Goal: Task Accomplishment & Management: Complete application form

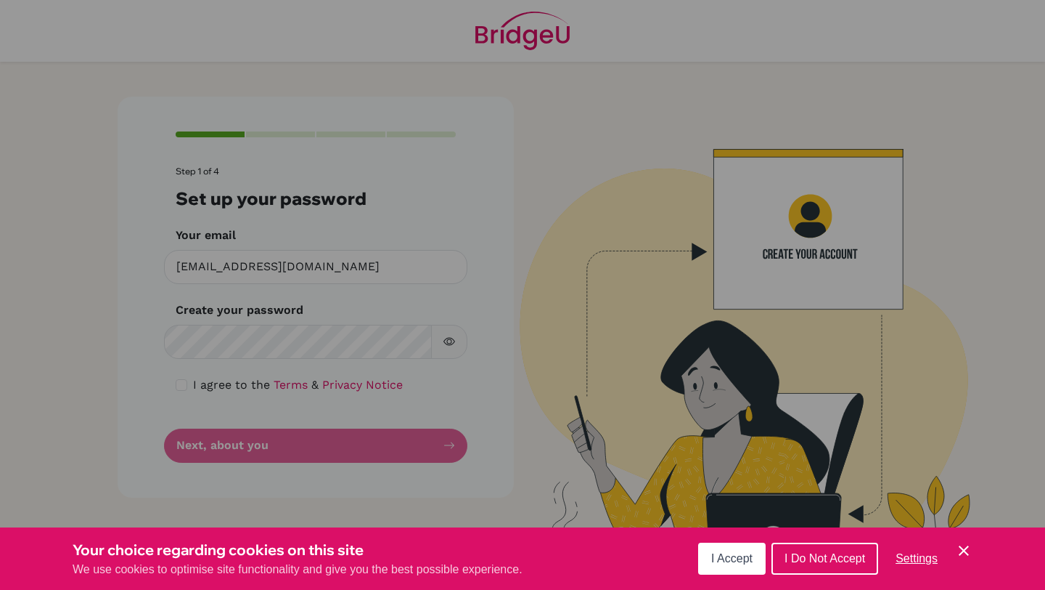
click at [749, 550] on button "I Accept" at bounding box center [732, 558] width 68 height 32
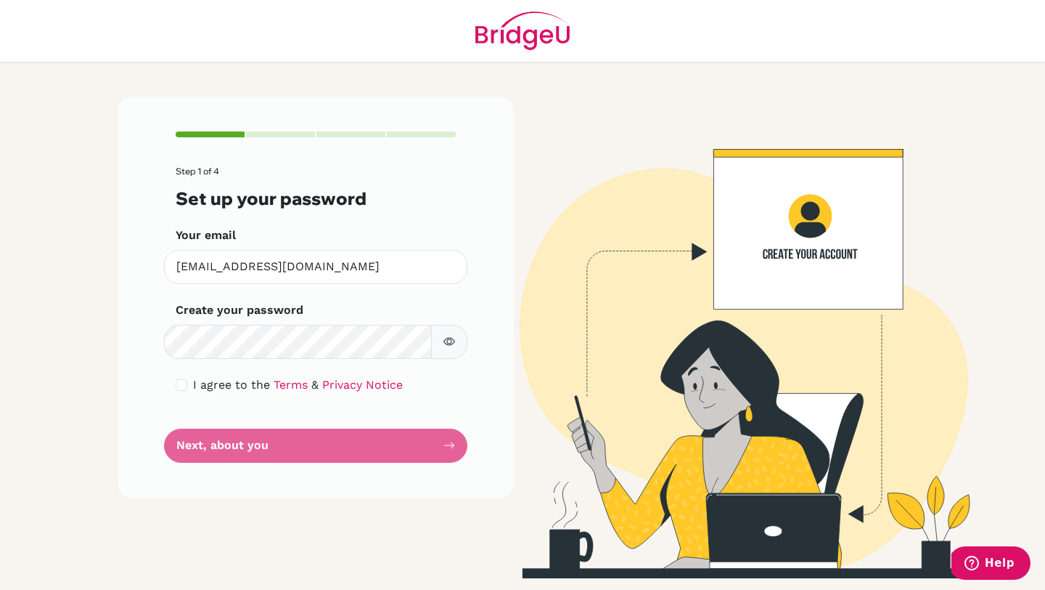
click at [449, 339] on icon "button" at bounding box center [449, 341] width 5 height 5
click at [182, 386] on input "checkbox" at bounding box center [182, 385] width 12 height 12
checkbox input "true"
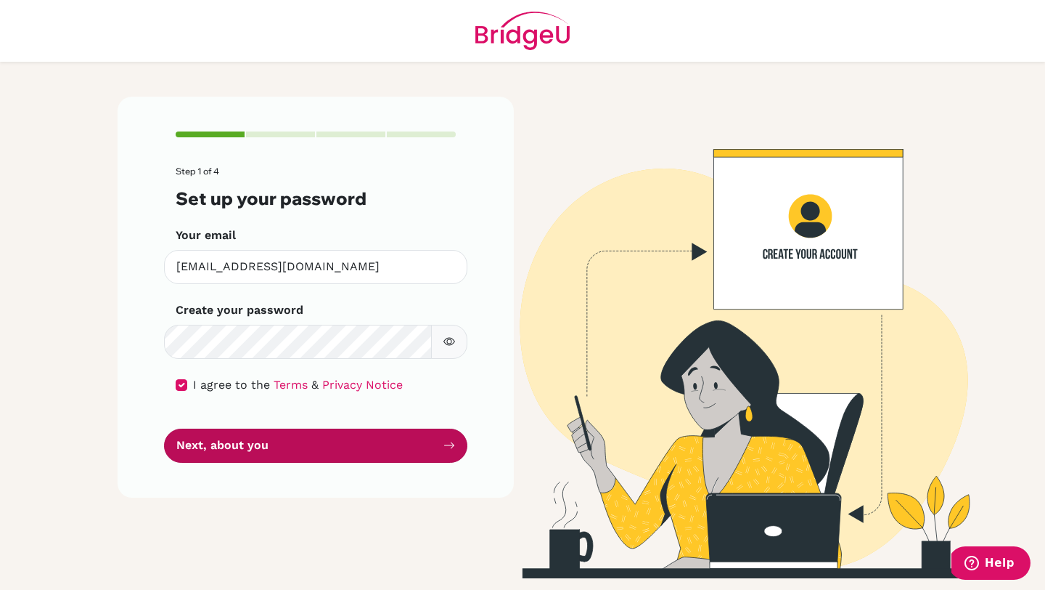
click at [205, 428] on button "Next, about you" at bounding box center [315, 445] width 303 height 34
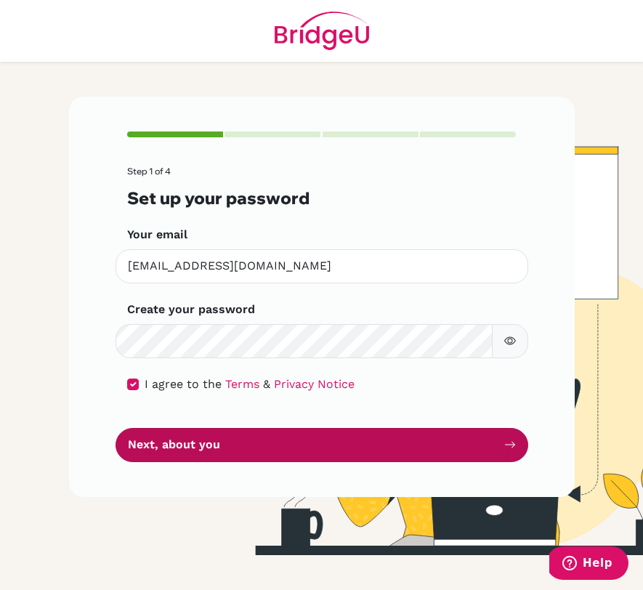
click at [411, 449] on button "Next, about you" at bounding box center [321, 445] width 412 height 34
click at [166, 450] on button "Next, about you" at bounding box center [321, 445] width 412 height 34
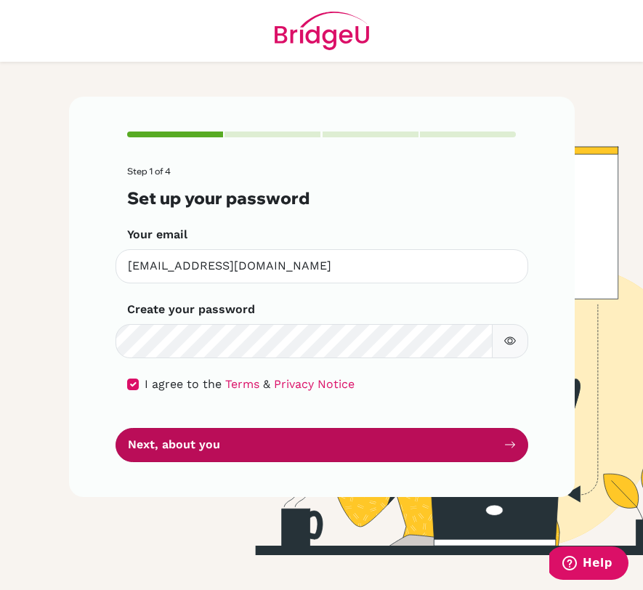
click at [166, 450] on button "Next, about you" at bounding box center [321, 445] width 412 height 34
click at [349, 447] on button "Next, about you" at bounding box center [321, 445] width 412 height 34
click at [348, 447] on button "Next, about you" at bounding box center [321, 445] width 412 height 34
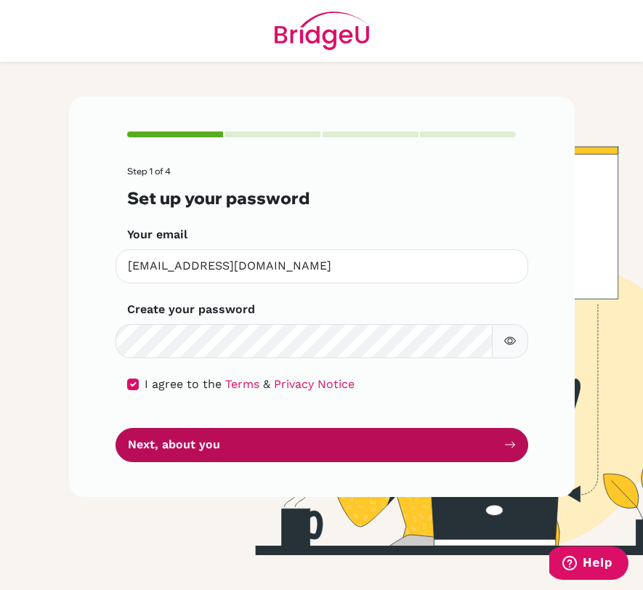
click at [348, 447] on button "Next, about you" at bounding box center [321, 445] width 412 height 34
click at [508, 451] on button "Next, about you" at bounding box center [321, 445] width 412 height 34
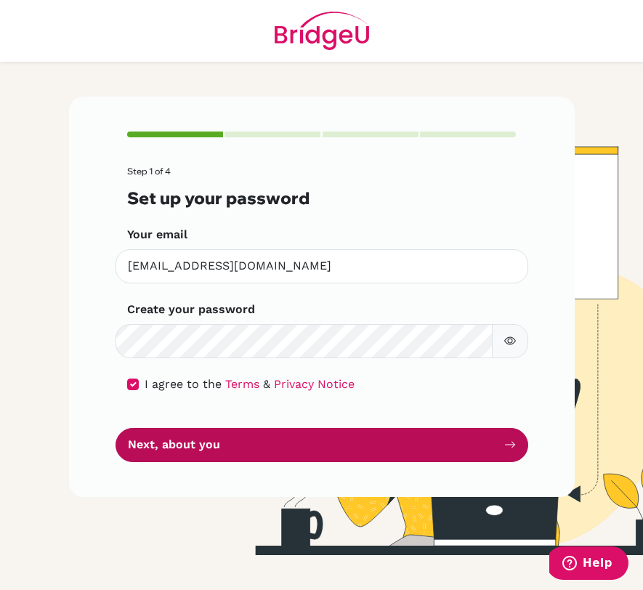
click at [508, 451] on button "Next, about you" at bounding box center [321, 445] width 412 height 34
click at [115, 428] on button "Next, about you" at bounding box center [321, 445] width 412 height 34
click at [508, 451] on button "Next, about you" at bounding box center [321, 445] width 412 height 34
click at [115, 428] on button "Next, about you" at bounding box center [321, 445] width 412 height 34
click at [508, 451] on button "Next, about you" at bounding box center [321, 445] width 412 height 34
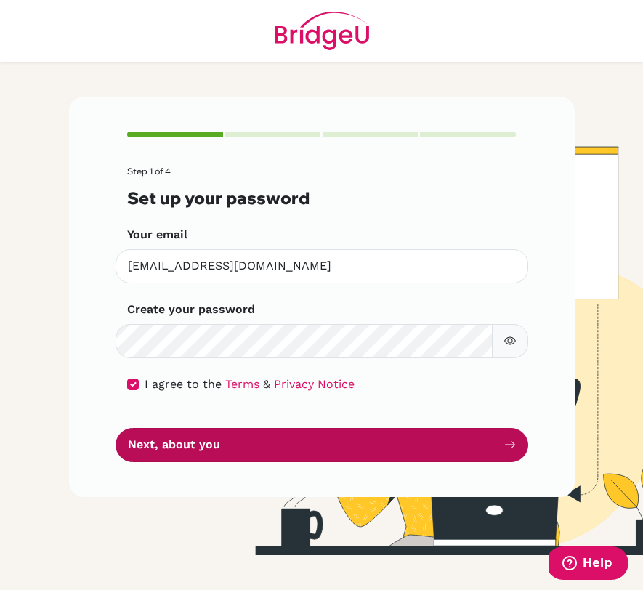
click at [115, 428] on button "Next, about you" at bounding box center [321, 445] width 412 height 34
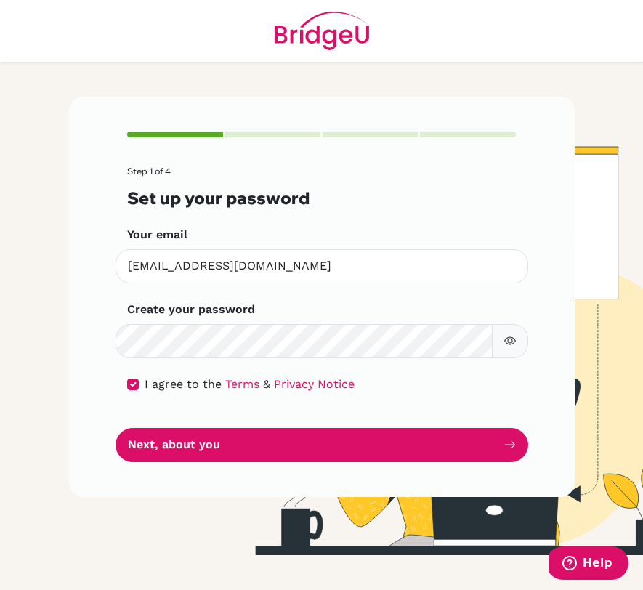
click at [115, 428] on button "Next, about you" at bounding box center [321, 445] width 412 height 34
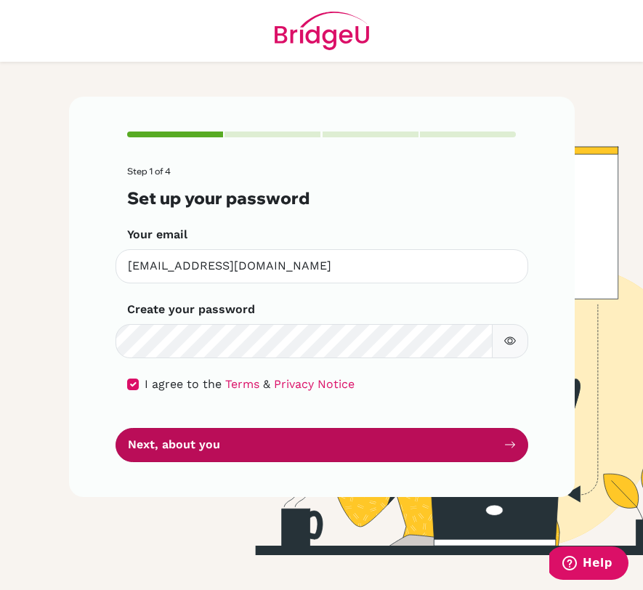
click at [176, 433] on button "Next, about you" at bounding box center [321, 445] width 412 height 34
click at [303, 440] on button "Next, about you" at bounding box center [321, 445] width 412 height 34
click at [304, 439] on button "Next, about you" at bounding box center [321, 445] width 412 height 34
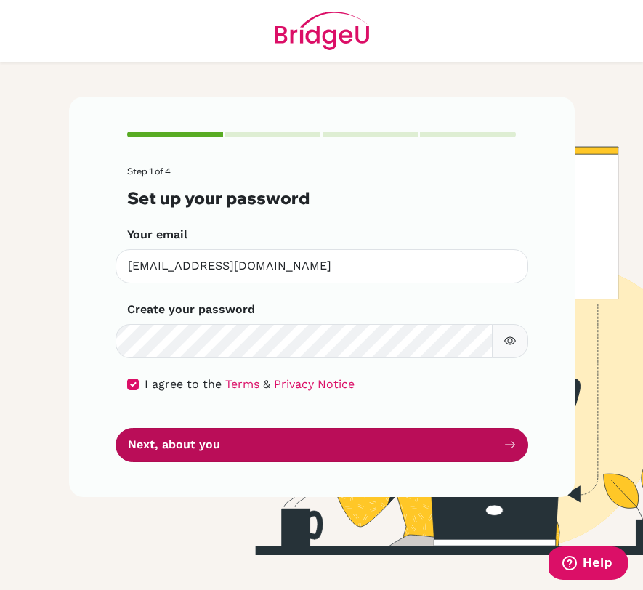
click at [304, 439] on button "Next, about you" at bounding box center [321, 445] width 412 height 34
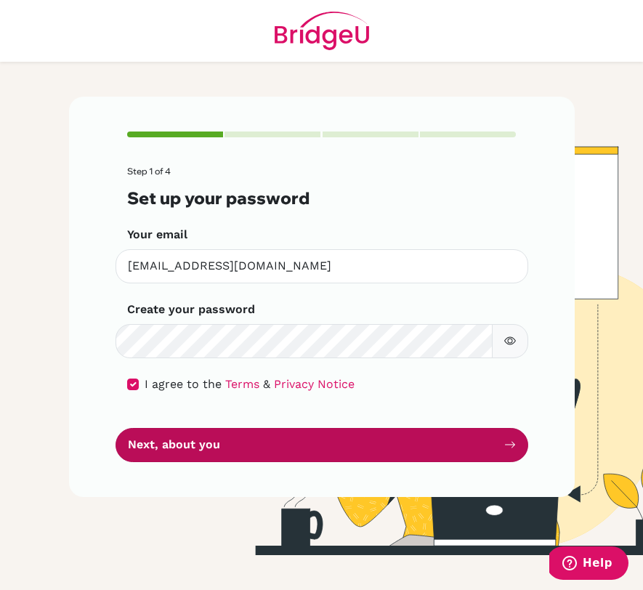
click at [269, 442] on button "Next, about you" at bounding box center [321, 445] width 412 height 34
click at [268, 441] on button "Next, about you" at bounding box center [321, 445] width 412 height 34
drag, startPoint x: 266, startPoint y: 442, endPoint x: 256, endPoint y: 443, distance: 10.2
click at [265, 442] on button "Next, about you" at bounding box center [321, 445] width 412 height 34
drag, startPoint x: 256, startPoint y: 443, endPoint x: 383, endPoint y: 444, distance: 127.1
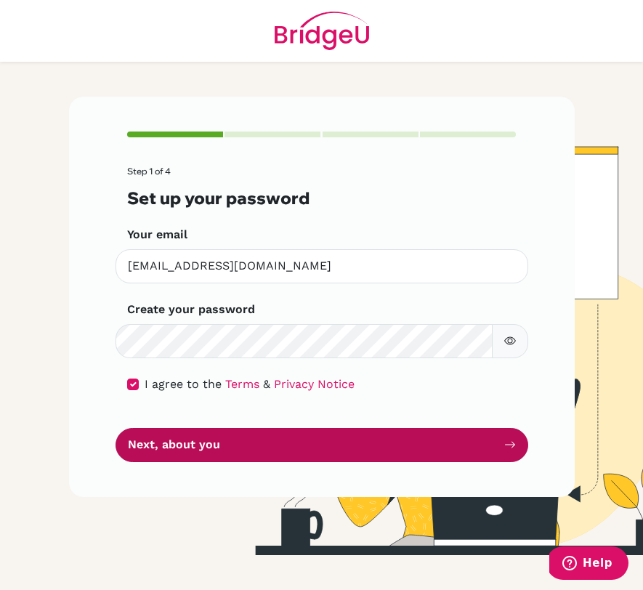
click at [264, 444] on button "Next, about you" at bounding box center [321, 445] width 412 height 34
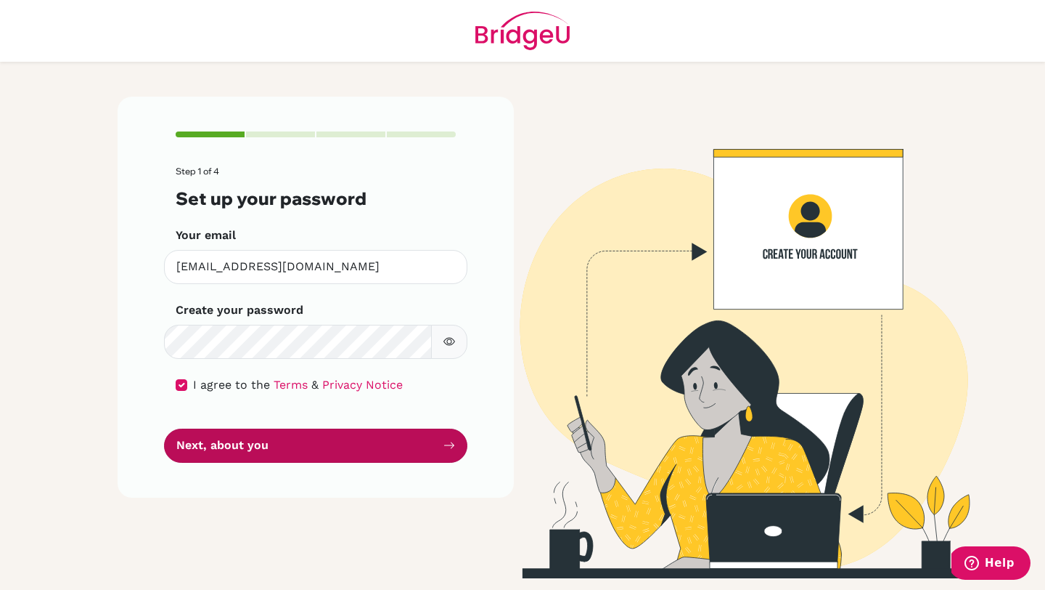
click at [375, 445] on button "Next, about you" at bounding box center [315, 445] width 303 height 34
click at [215, 459] on button "Next, about you" at bounding box center [315, 445] width 303 height 34
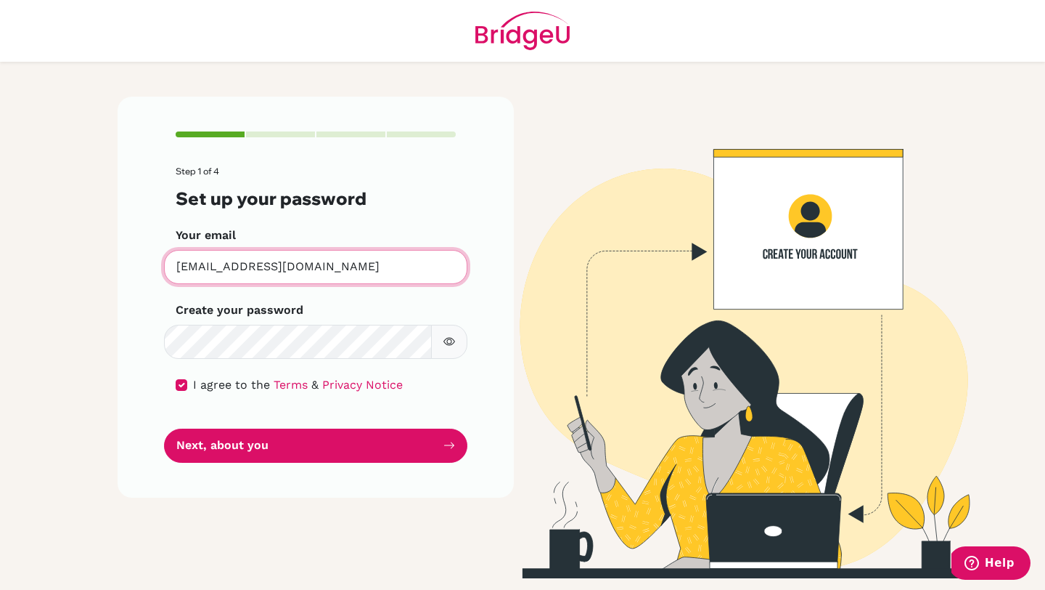
drag, startPoint x: 25, startPoint y: 265, endPoint x: 4, endPoint y: 263, distance: 21.2
click at [0, 265] on main "Step 1 of 4 Set up your password Your email dantelenovo@hotmail.com Invalid ema…" at bounding box center [522, 295] width 1045 height 590
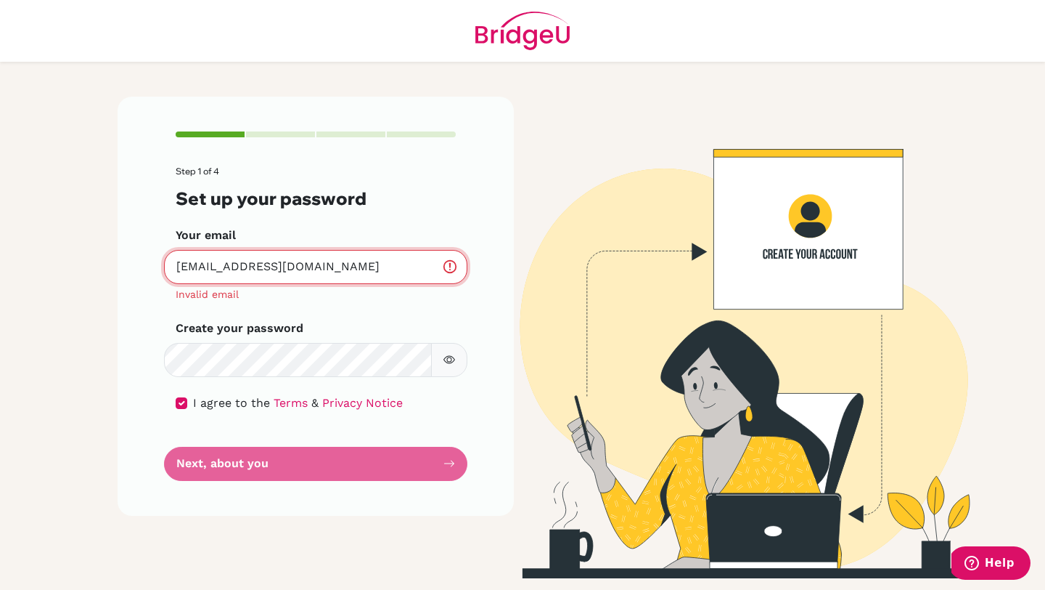
type input "[EMAIL_ADDRESS][DOMAIN_NAME]"
click at [164, 447] on button "Next, about you" at bounding box center [315, 464] width 303 height 34
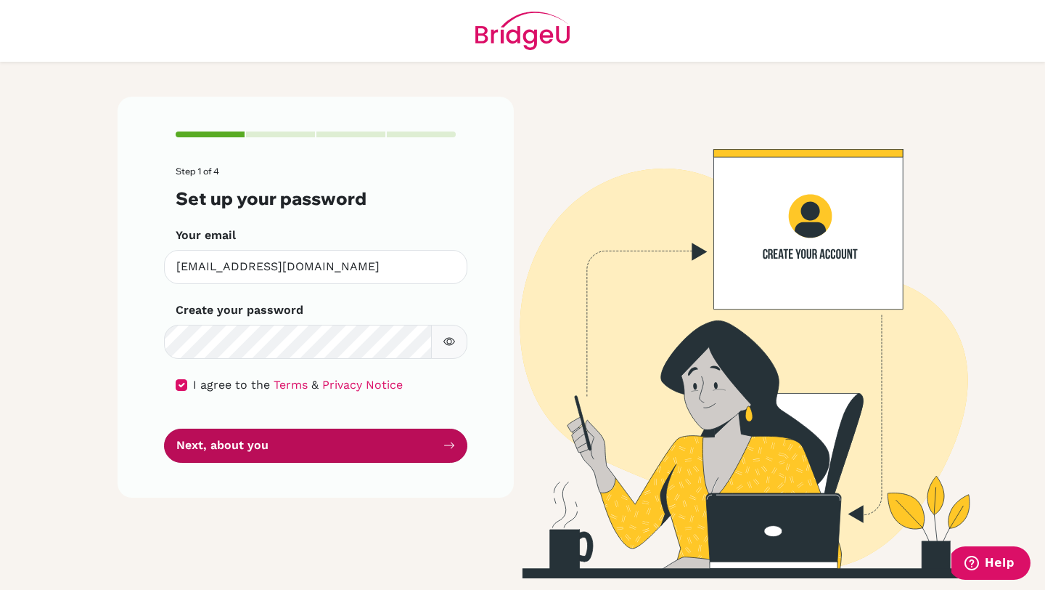
click at [237, 447] on button "Next, about you" at bounding box center [315, 445] width 303 height 34
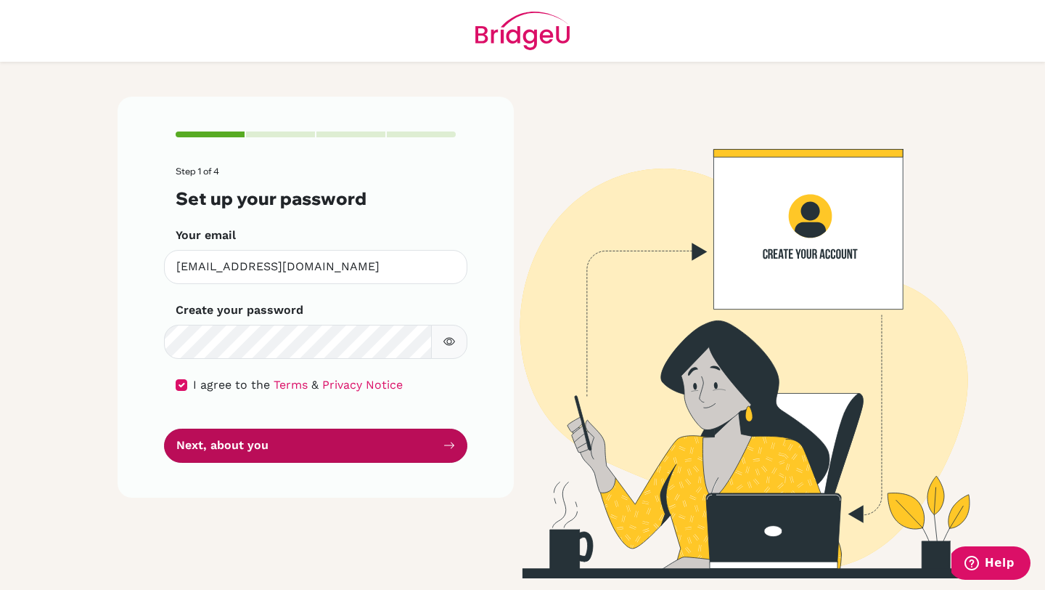
click at [237, 447] on button "Next, about you" at bounding box center [315, 445] width 303 height 34
click at [238, 447] on button "Next, about you" at bounding box center [315, 445] width 303 height 34
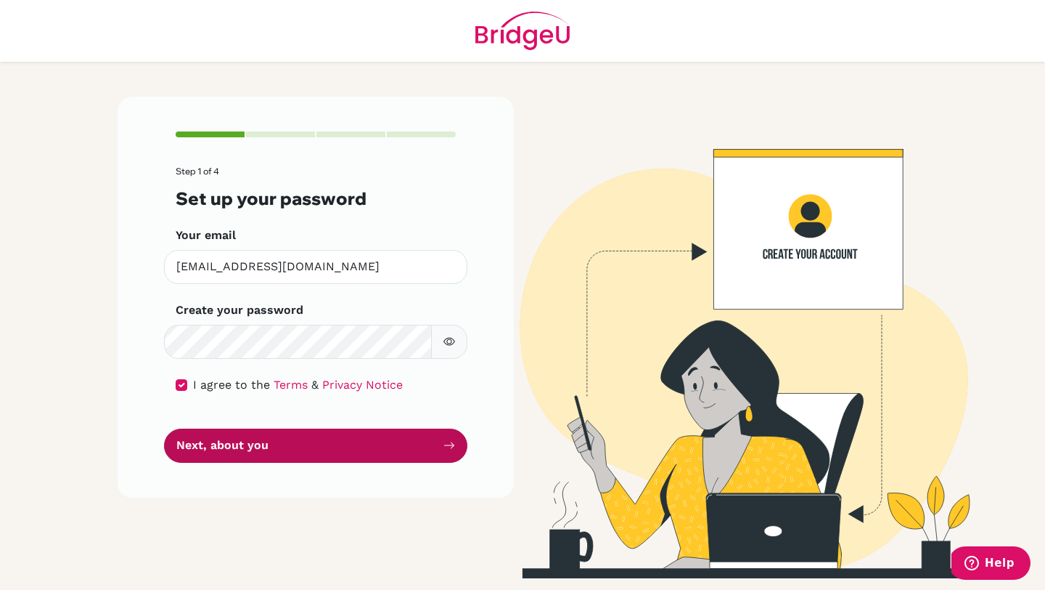
click at [239, 447] on button "Next, about you" at bounding box center [315, 445] width 303 height 34
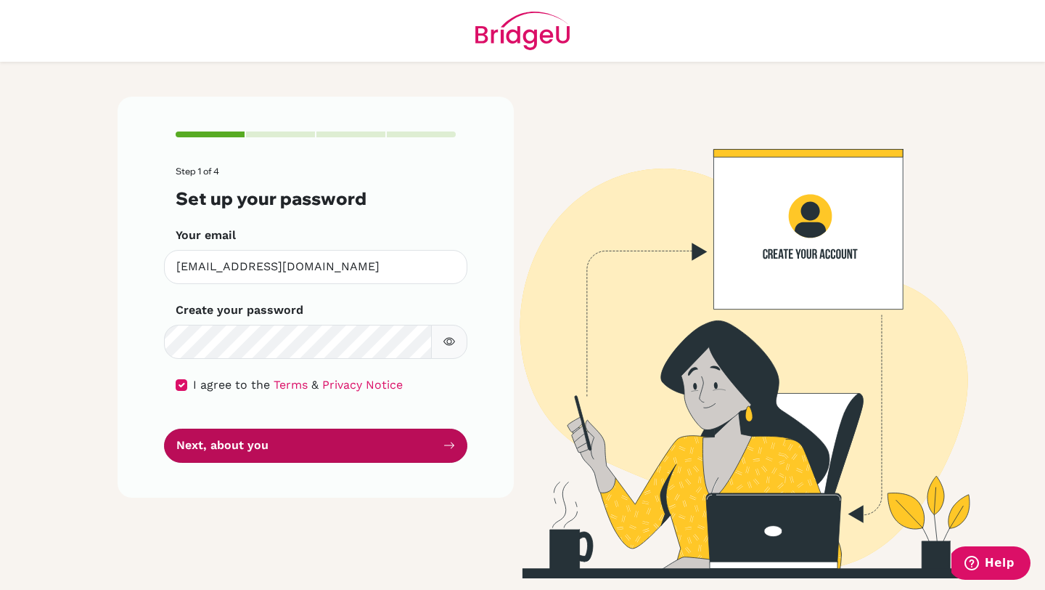
click at [239, 447] on button "Next, about you" at bounding box center [315, 445] width 303 height 34
click at [240, 447] on button "Next, about you" at bounding box center [315, 445] width 303 height 34
click at [241, 447] on button "Next, about you" at bounding box center [315, 445] width 303 height 34
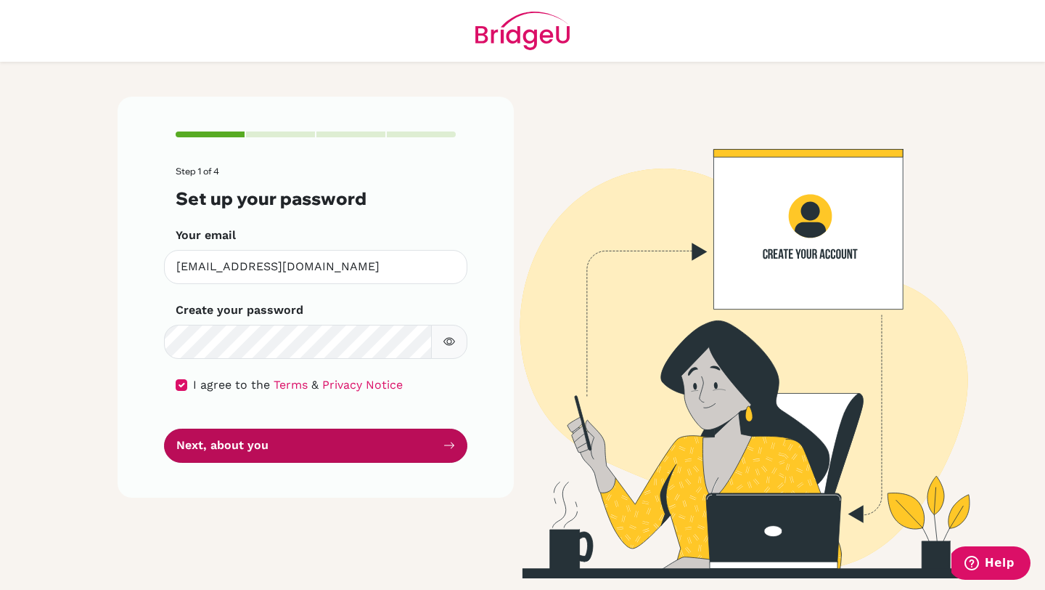
click at [241, 447] on button "Next, about you" at bounding box center [315, 445] width 303 height 34
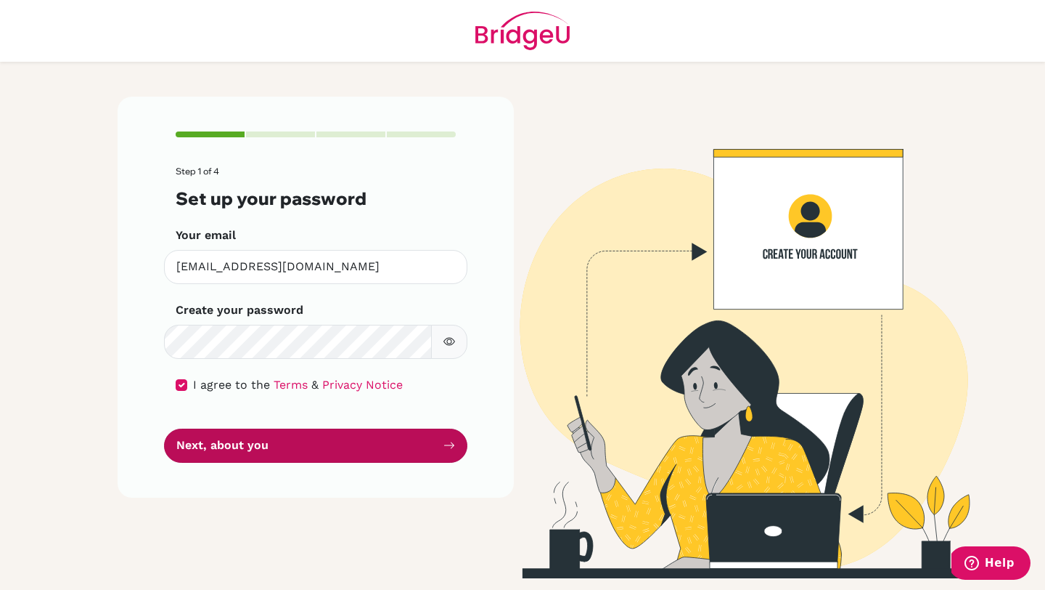
click at [241, 447] on button "Next, about you" at bounding box center [315, 445] width 303 height 34
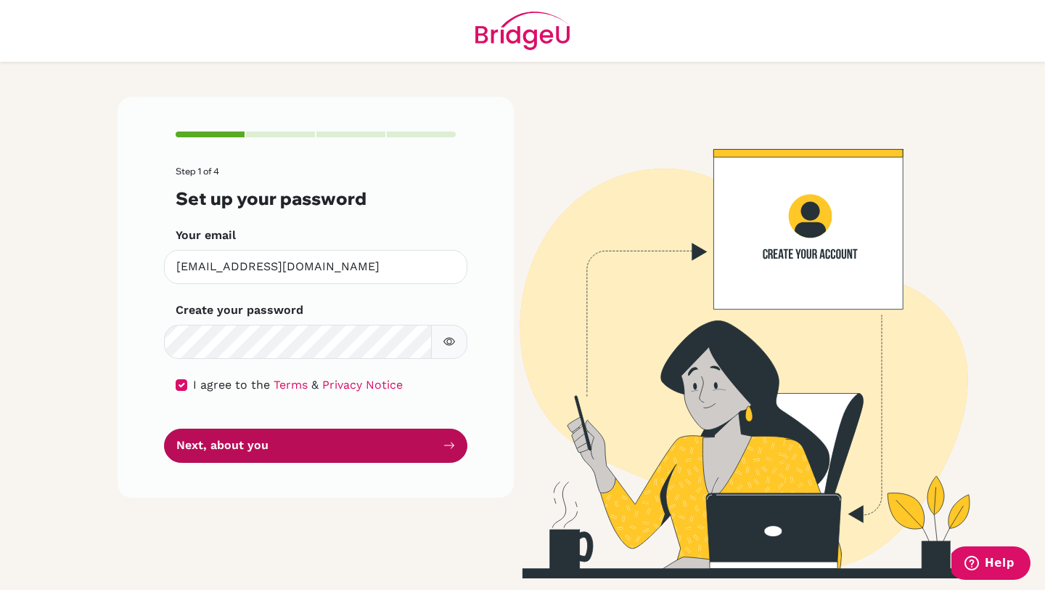
click at [241, 447] on button "Next, about you" at bounding box center [315, 445] width 303 height 34
click at [242, 447] on button "Next, about you" at bounding box center [315, 445] width 303 height 34
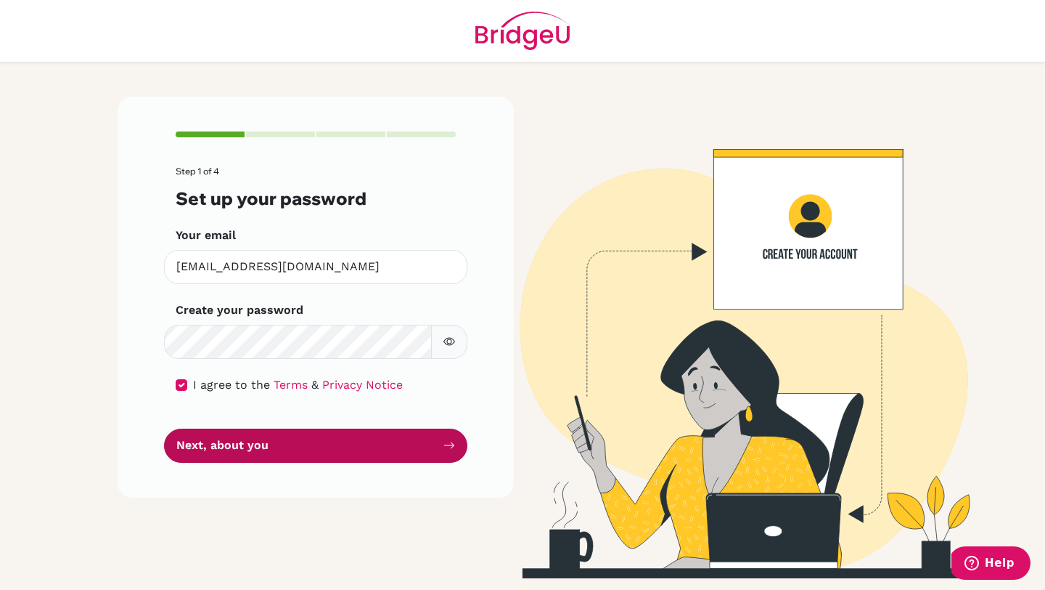
click at [242, 447] on button "Next, about you" at bounding box center [315, 445] width 303 height 34
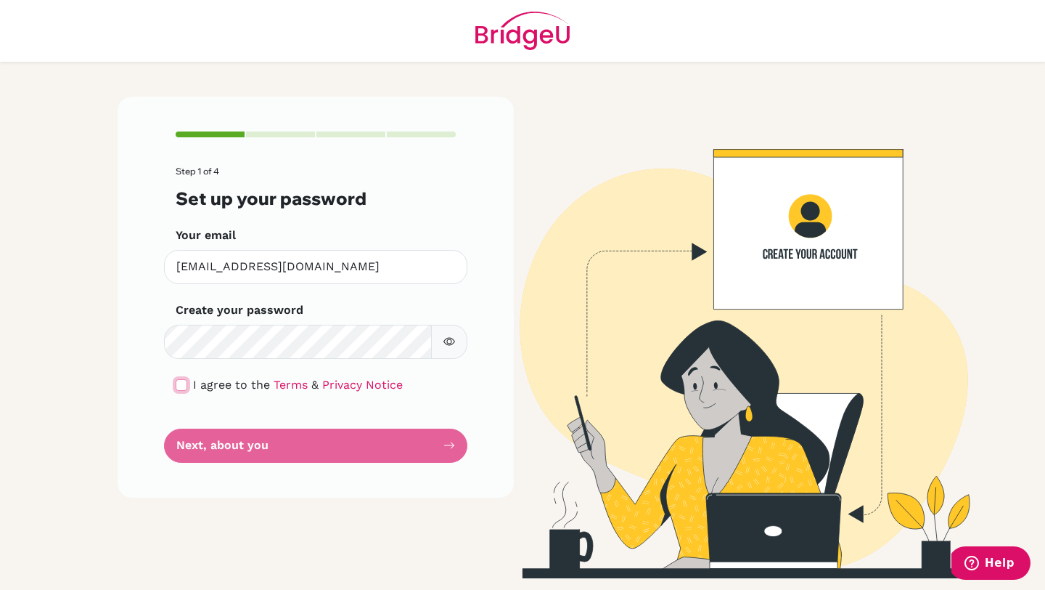
click at [180, 381] on input "checkbox" at bounding box center [182, 385] width 12 height 12
checkbox input "true"
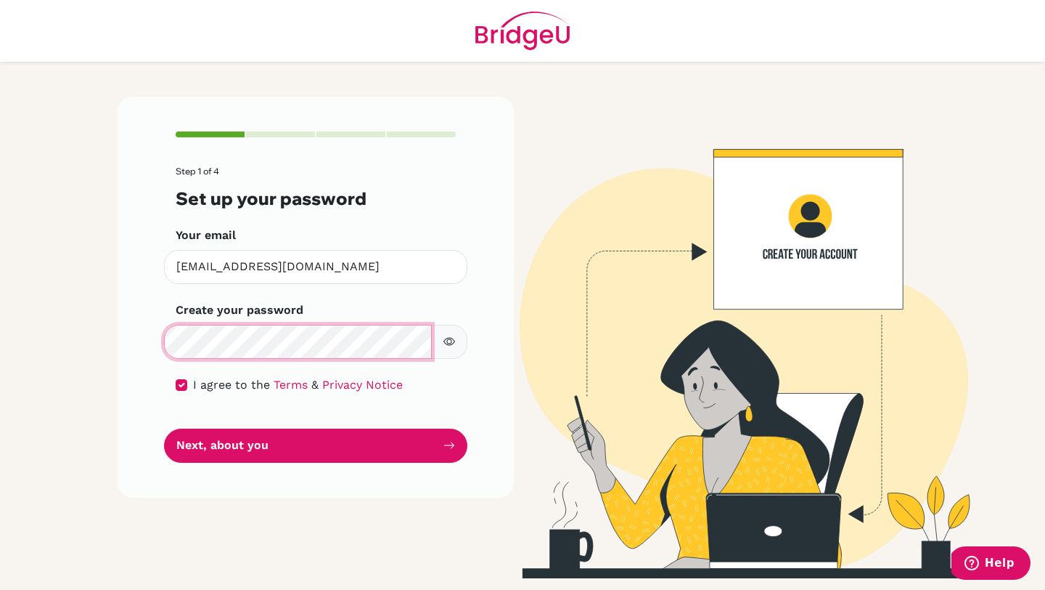
click at [164, 428] on button "Next, about you" at bounding box center [315, 445] width 303 height 34
